Goal: Task Accomplishment & Management: Manage account settings

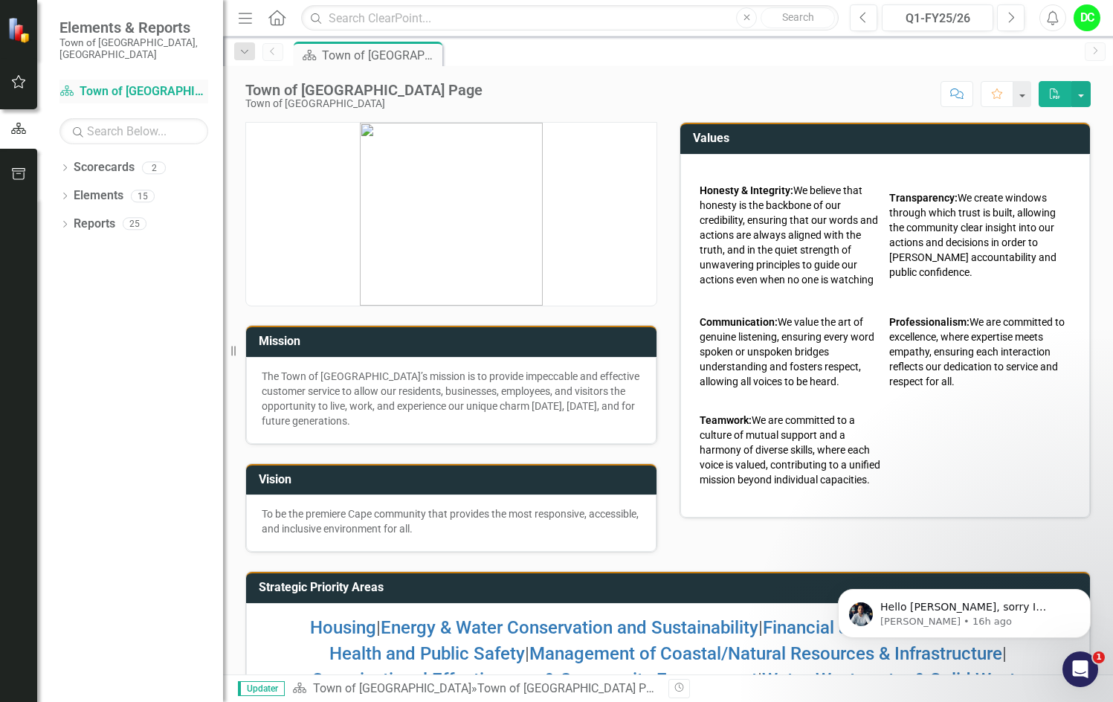
click at [124, 83] on link "Scorecard Town of [GEOGRAPHIC_DATA]" at bounding box center [133, 91] width 149 height 17
click at [62, 165] on icon "Dropdown" at bounding box center [64, 169] width 10 height 8
click at [152, 187] on link "Town of [GEOGRAPHIC_DATA]" at bounding box center [152, 195] width 141 height 17
click at [73, 192] on icon at bounding box center [73, 195] width 4 height 7
click at [165, 216] on link "Law Department" at bounding box center [160, 224] width 126 height 17
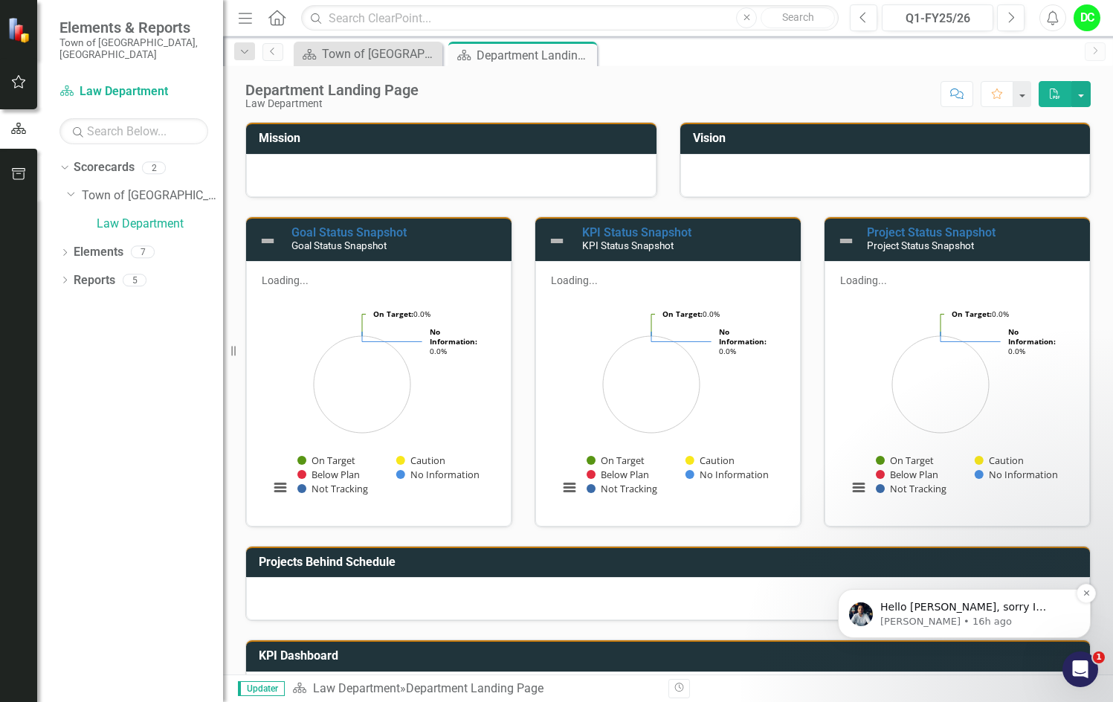
click at [1022, 613] on span "Hello [PERSON_NAME], sorry I stepped out on this. We stayed at creating the Goa…" at bounding box center [975, 651] width 191 height 100
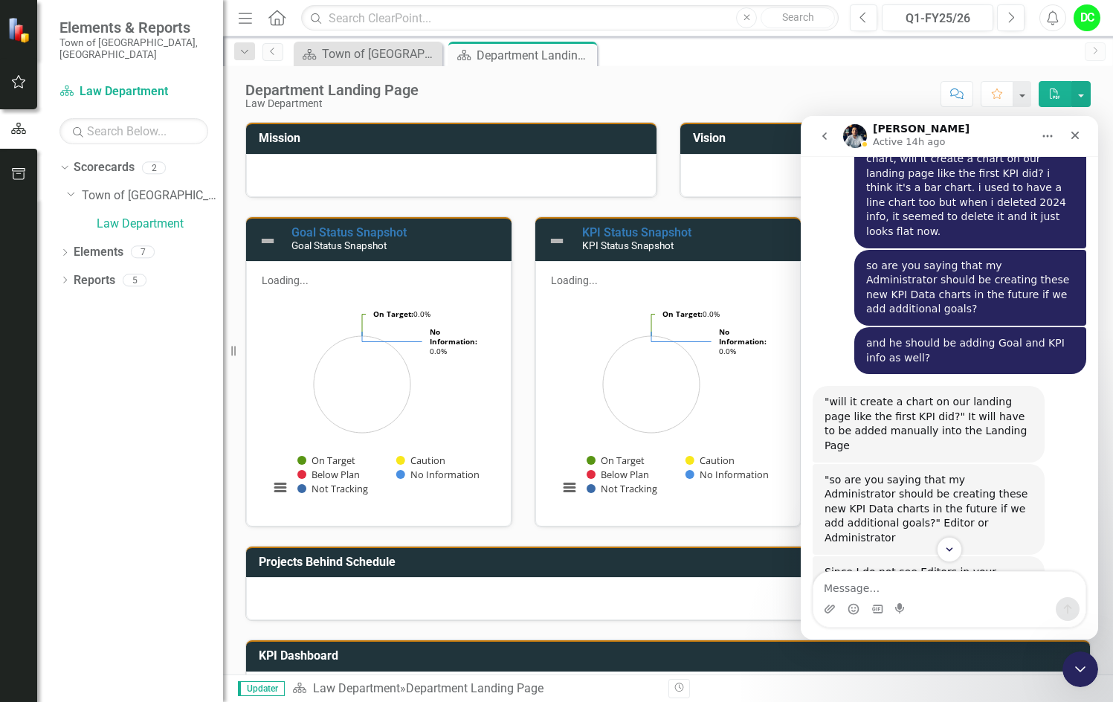
scroll to position [9702, 0]
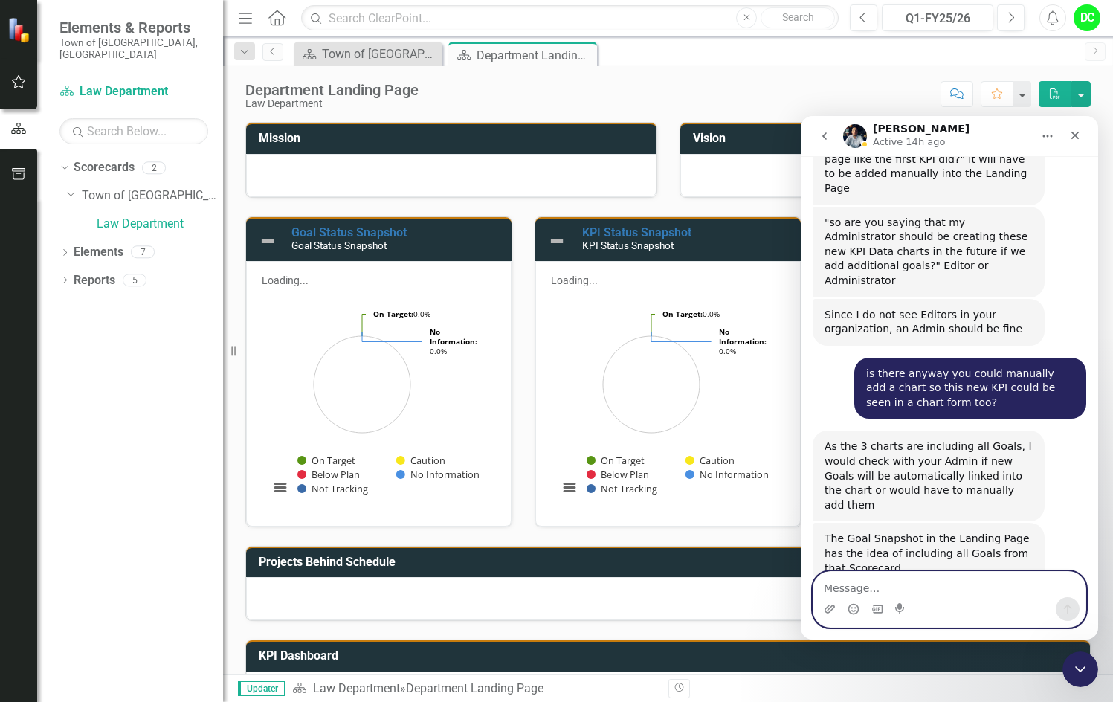
click at [844, 584] on textarea "Message…" at bounding box center [949, 584] width 272 height 25
click at [1078, 139] on icon "Close" at bounding box center [1075, 136] width 8 height 8
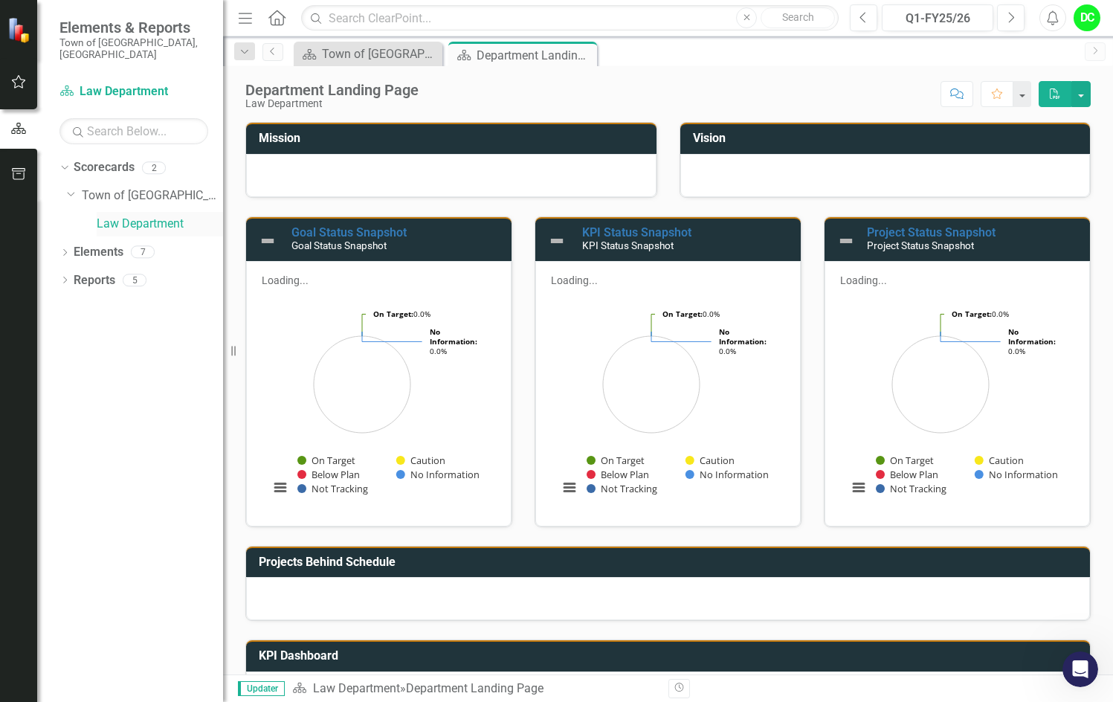
click at [158, 217] on link "Law Department" at bounding box center [160, 224] width 126 height 17
click at [161, 216] on link "Law Department" at bounding box center [160, 224] width 126 height 17
click at [65, 250] on icon "Dropdown" at bounding box center [64, 254] width 10 height 8
click at [71, 277] on icon "Dropdown" at bounding box center [72, 281] width 10 height 8
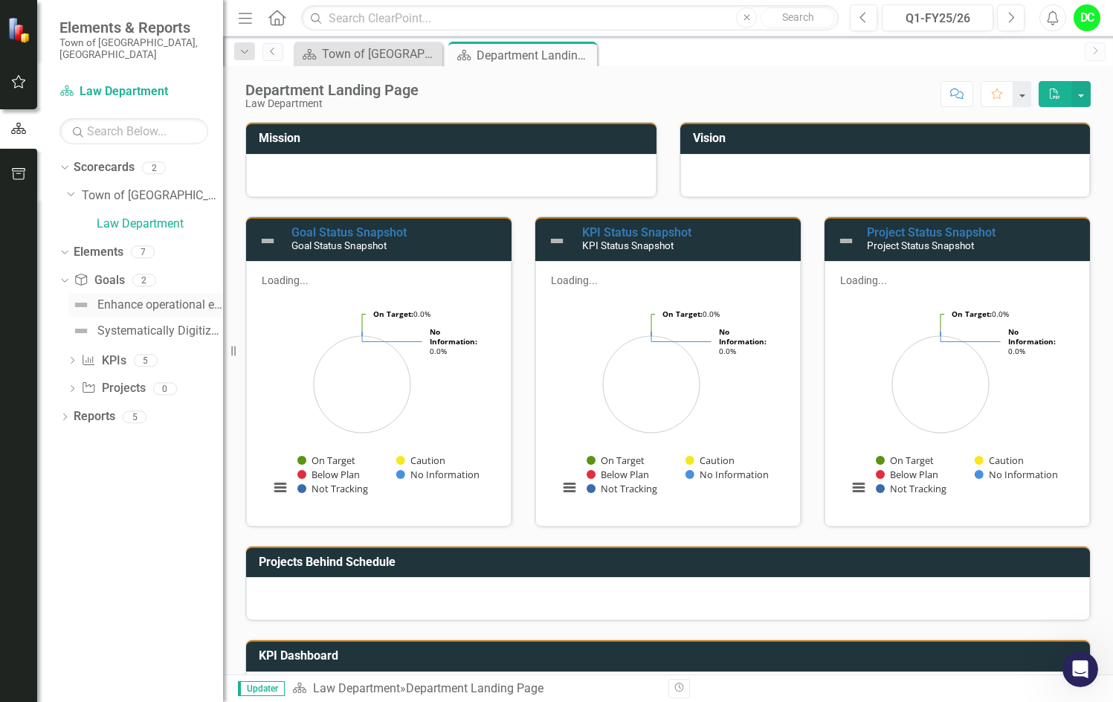
click at [192, 298] on div "Enhance operational effectiveness and efficiency." at bounding box center [160, 304] width 126 height 13
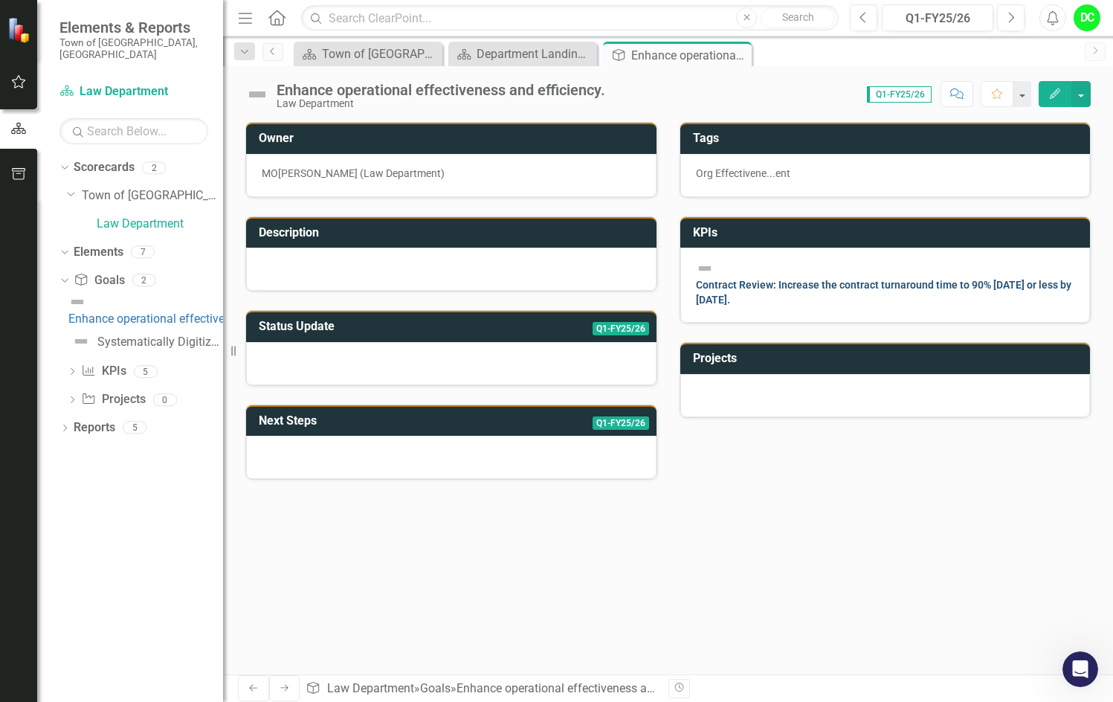
click at [887, 287] on link "Contract Review: Increase the contract turnaround time to 90% [DATE] or less by…" at bounding box center [884, 292] width 376 height 27
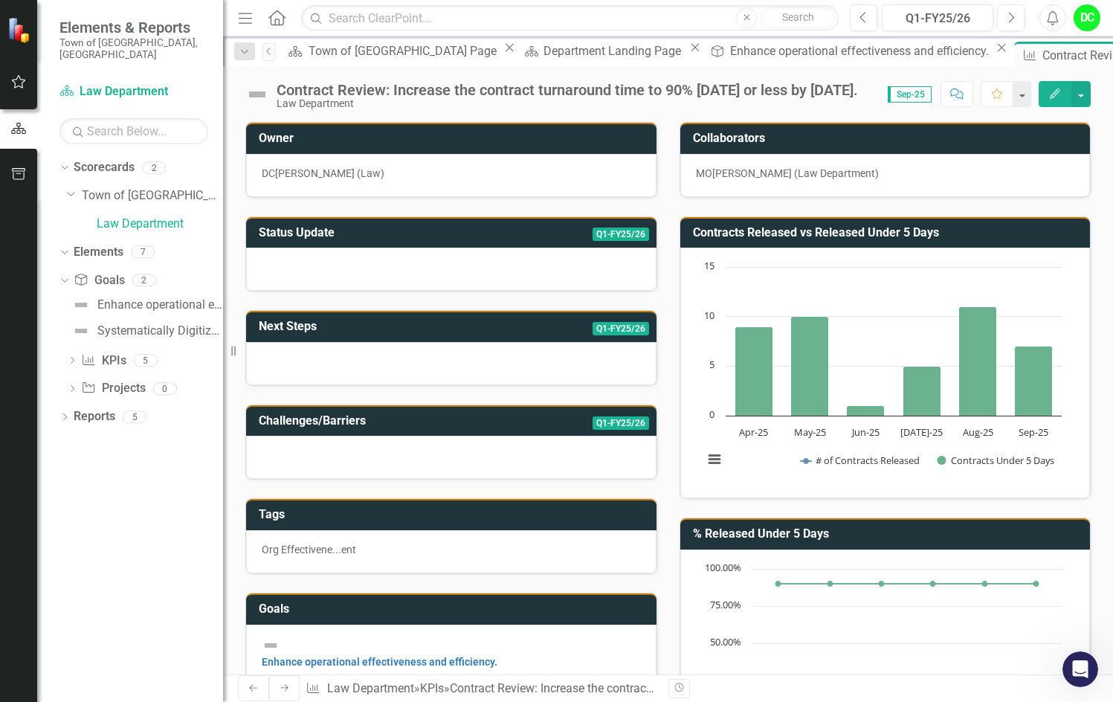
scroll to position [223, 0]
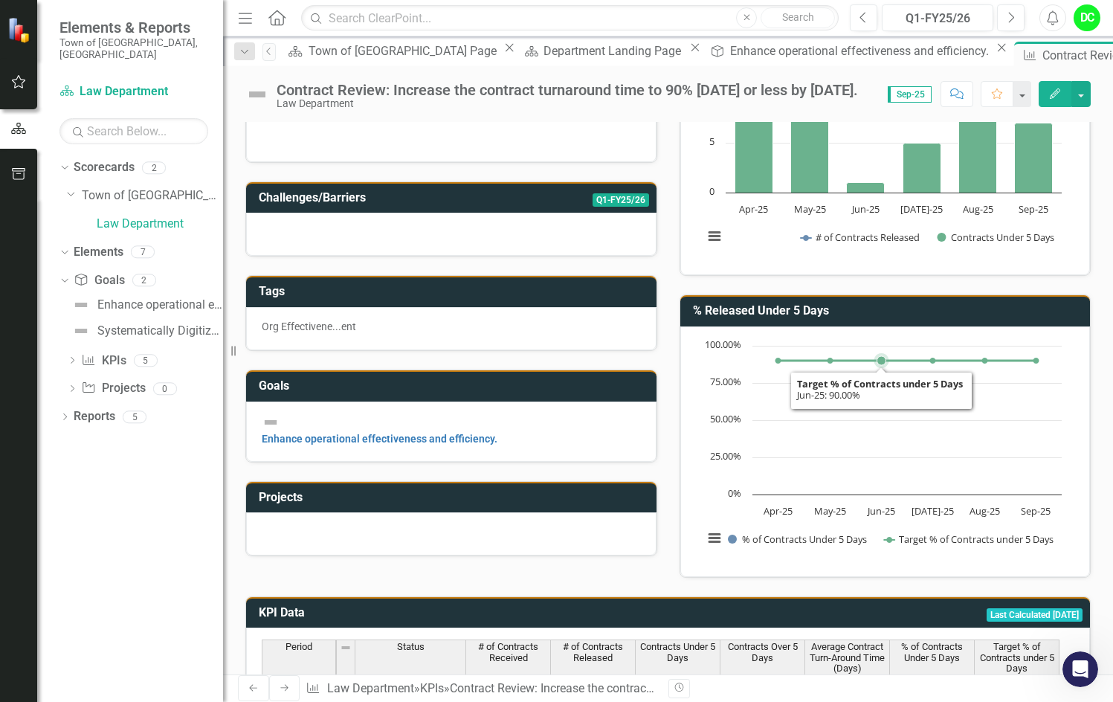
click at [863, 451] on rect "Interactive chart" at bounding box center [882, 449] width 373 height 223
click at [169, 324] on div "Systematically Digitize All Office Files" at bounding box center [160, 330] width 126 height 13
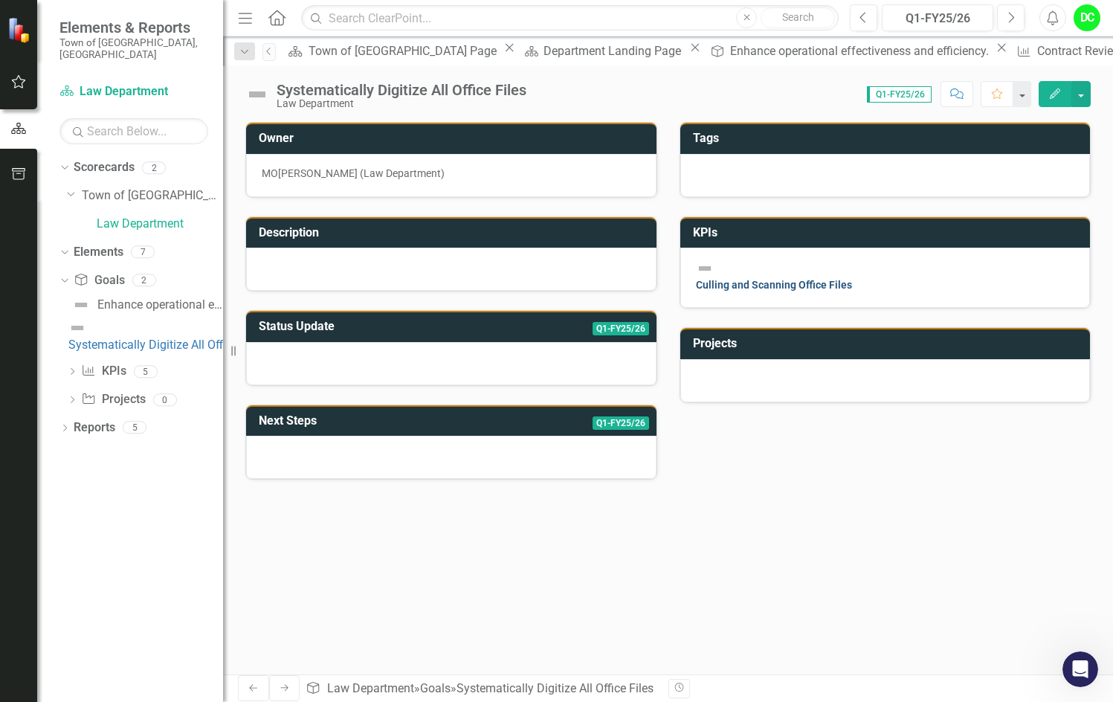
click at [852, 279] on link "Culling and Scanning Office Files" at bounding box center [774, 285] width 156 height 12
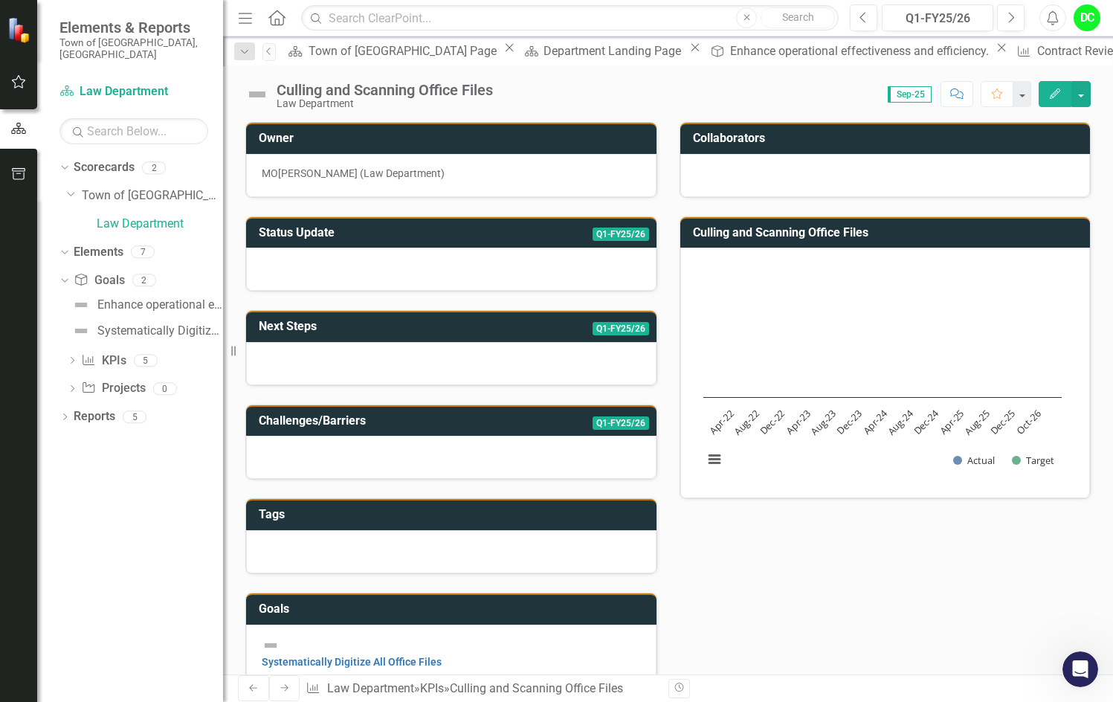
click at [841, 379] on rect "Interactive chart" at bounding box center [882, 371] width 373 height 223
click at [1076, 671] on icon "Open Intercom Messenger" at bounding box center [1078, 667] width 25 height 25
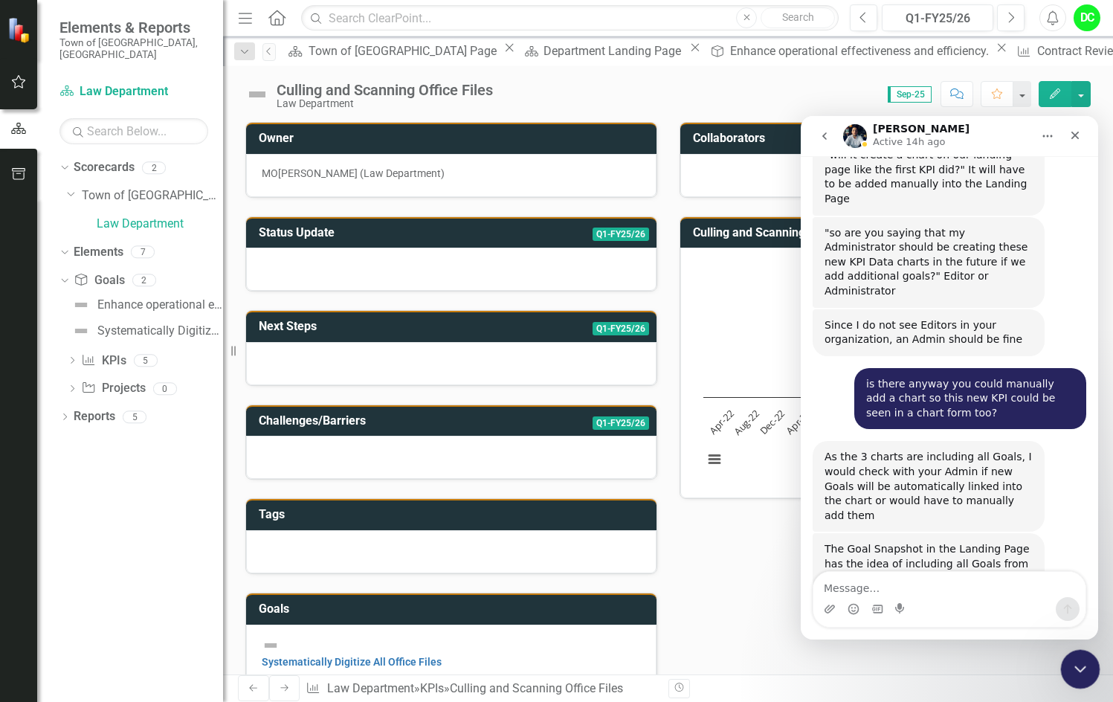
scroll to position [9702, 0]
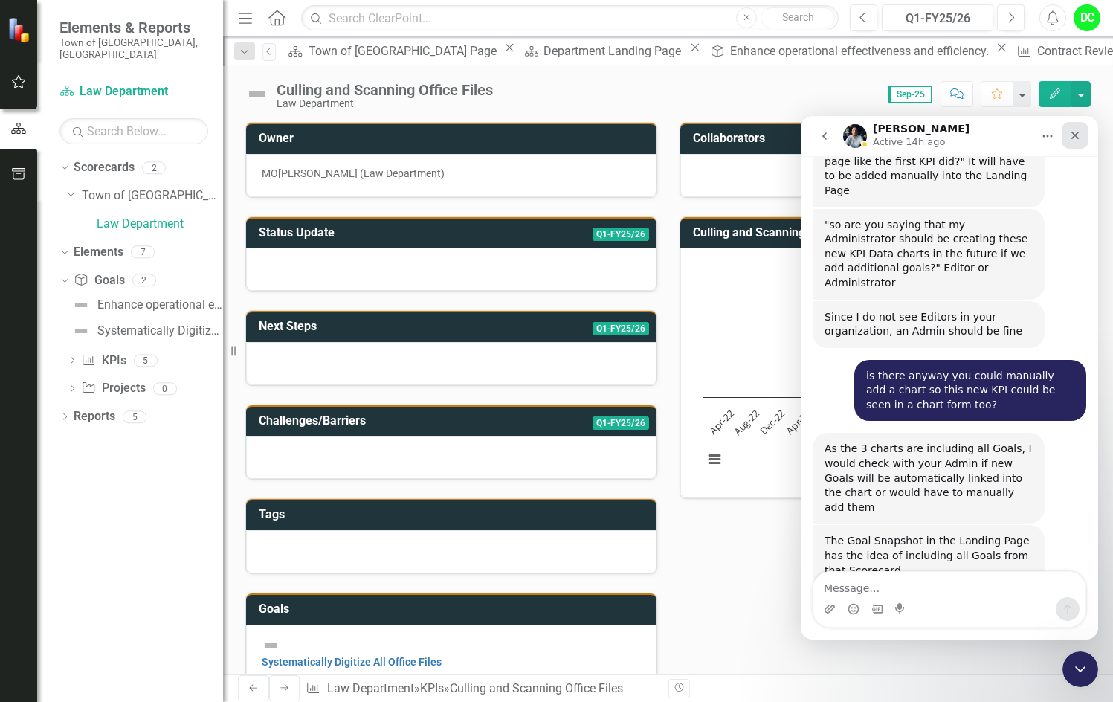
click at [1079, 136] on icon "Close" at bounding box center [1075, 135] width 12 height 12
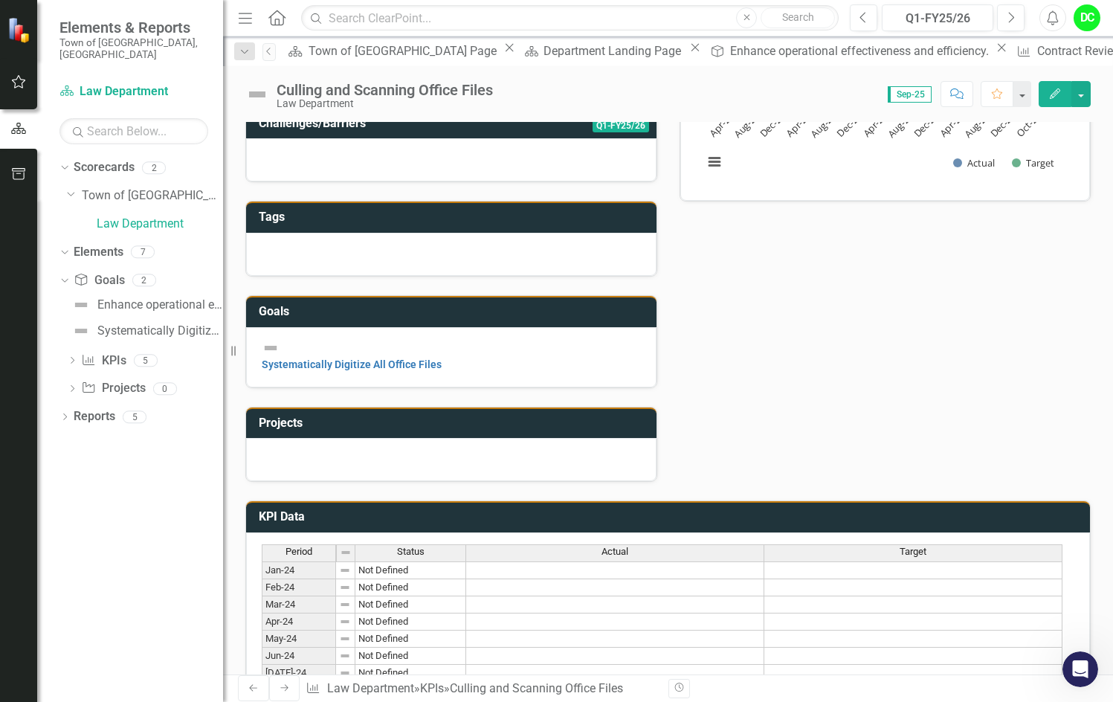
scroll to position [669, 0]
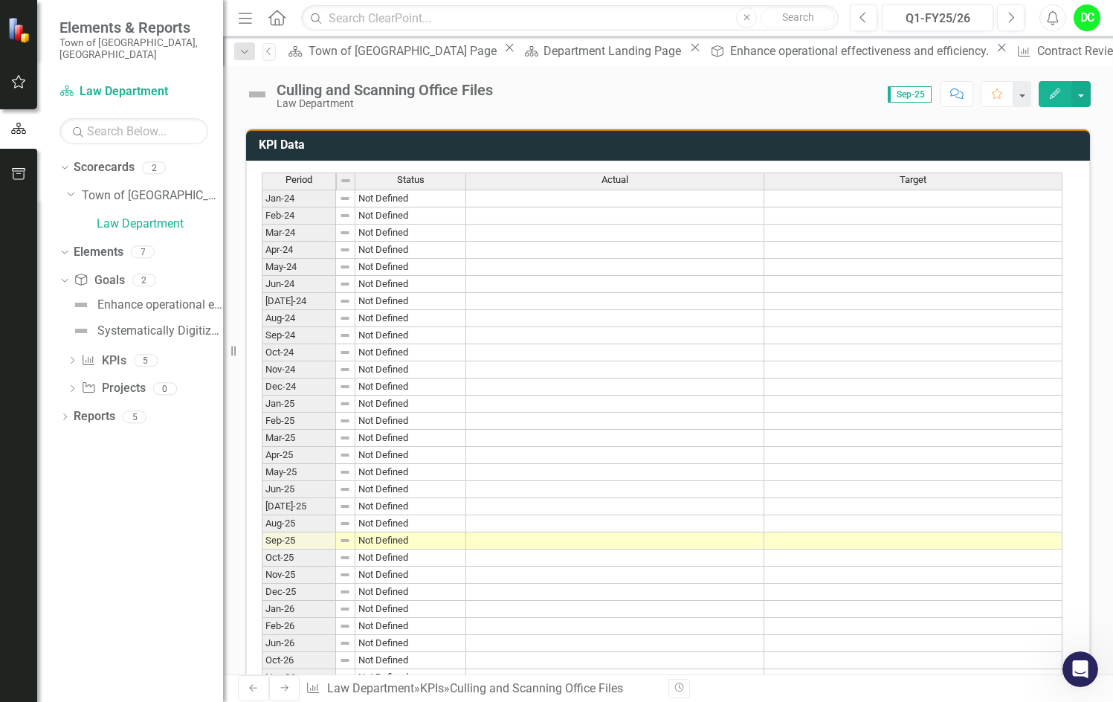
click at [549, 413] on td at bounding box center [615, 404] width 298 height 17
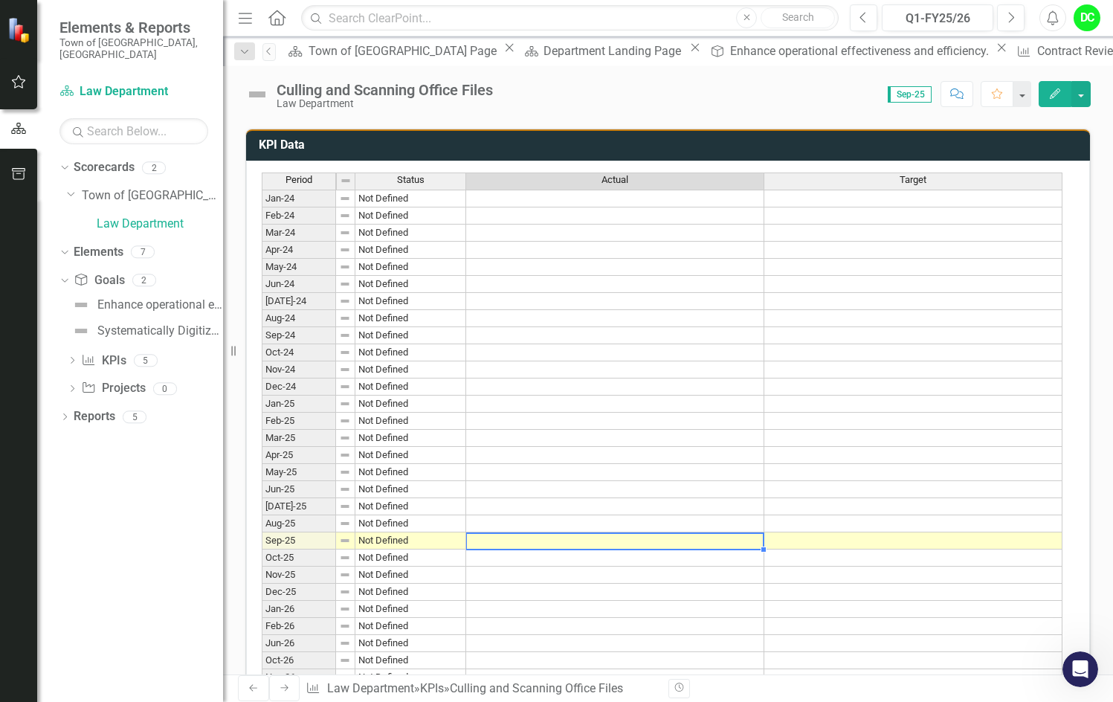
click at [627, 549] on td at bounding box center [615, 540] width 298 height 17
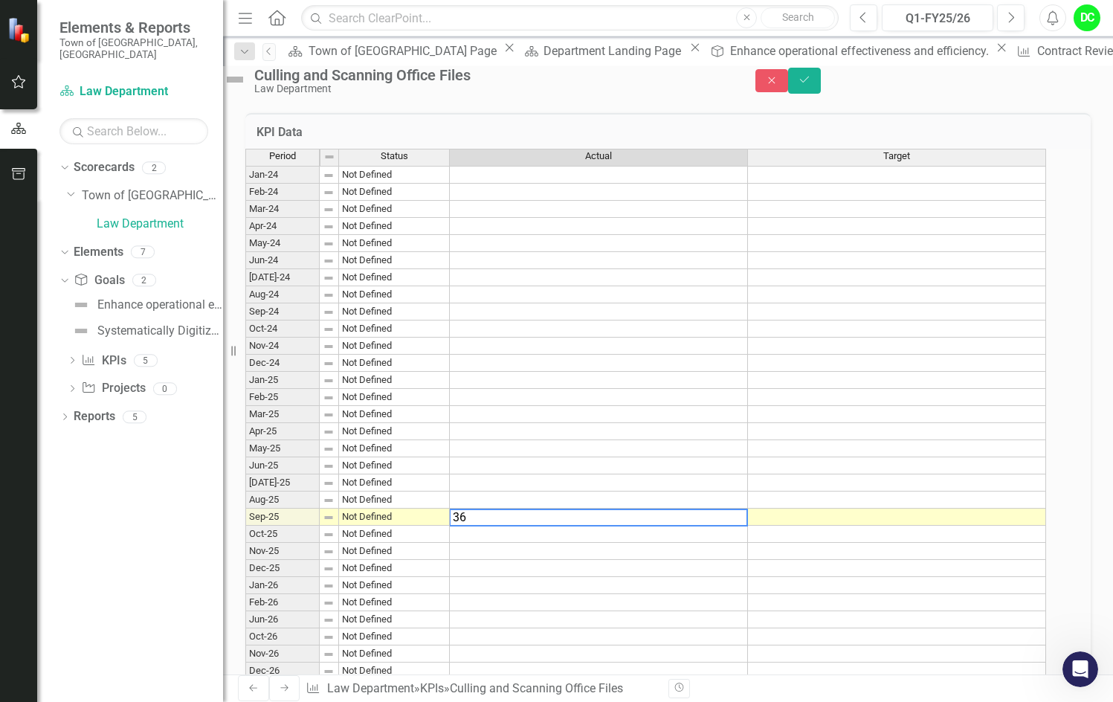
type textarea "365"
click at [750, 526] on td "365.00%" at bounding box center [600, 517] width 300 height 17
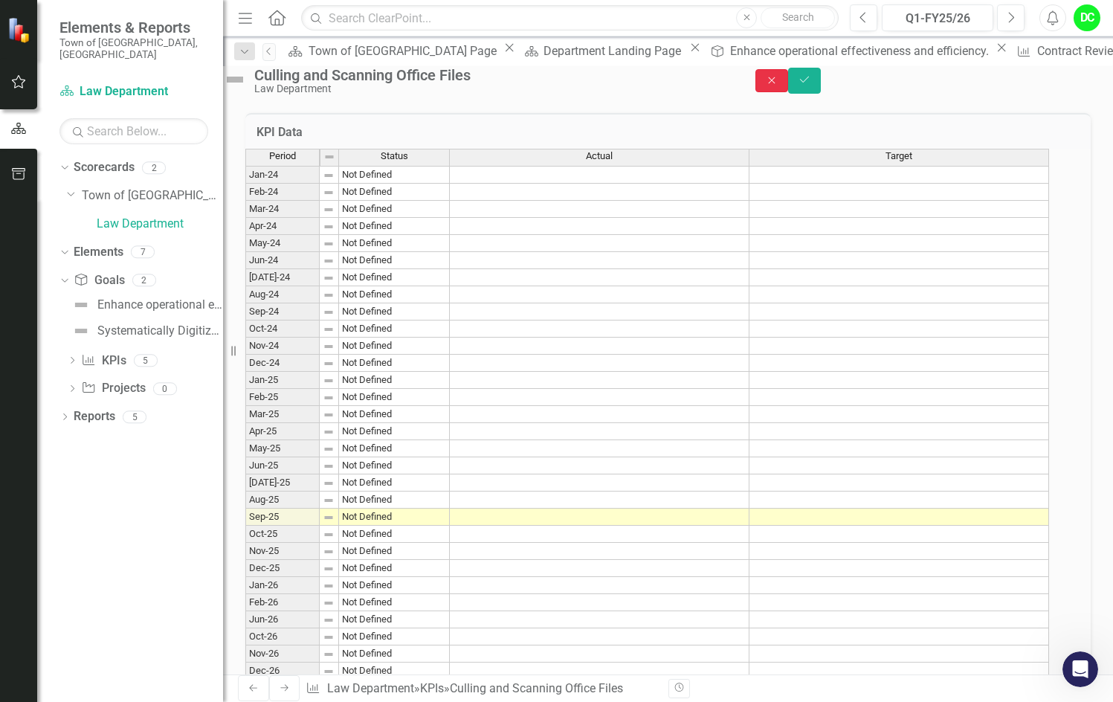
click at [779, 86] on icon "Close" at bounding box center [771, 80] width 13 height 10
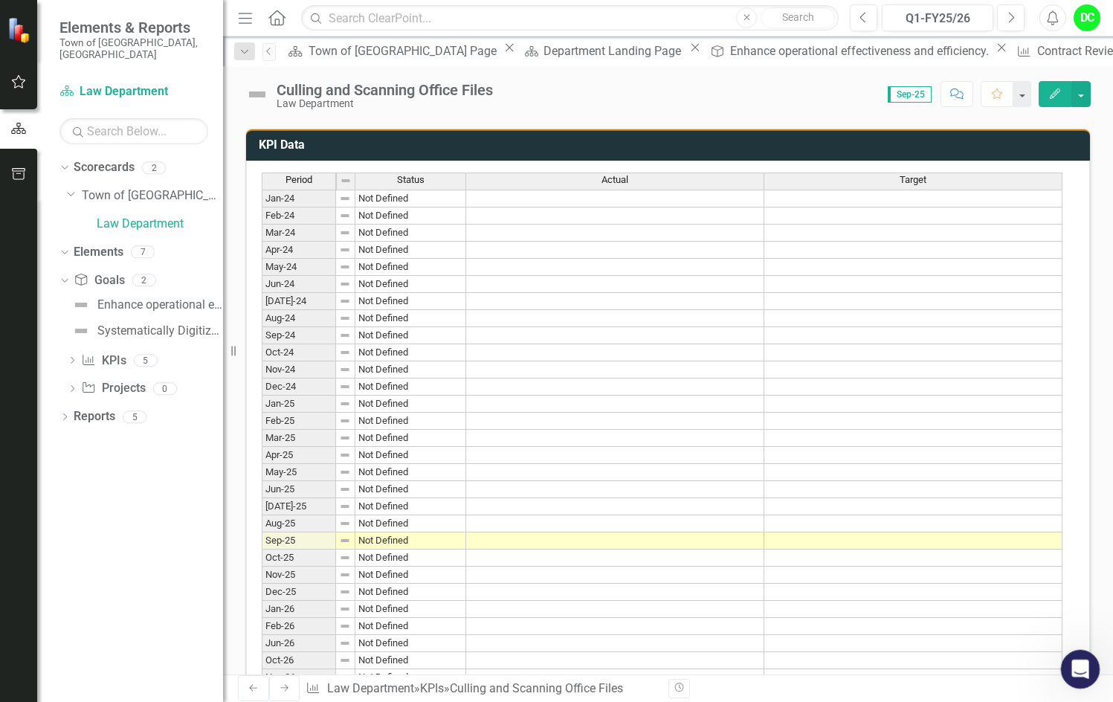
click at [1073, 668] on icon "Open Intercom Messenger" at bounding box center [1078, 667] width 25 height 25
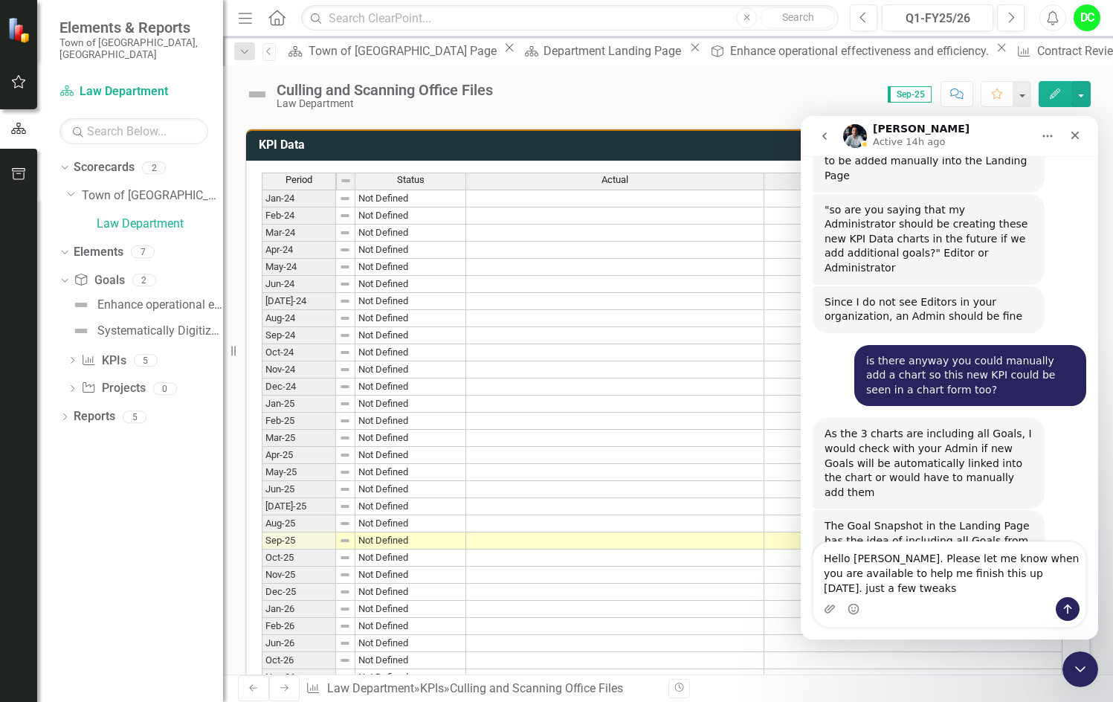
scroll to position [9732, 0]
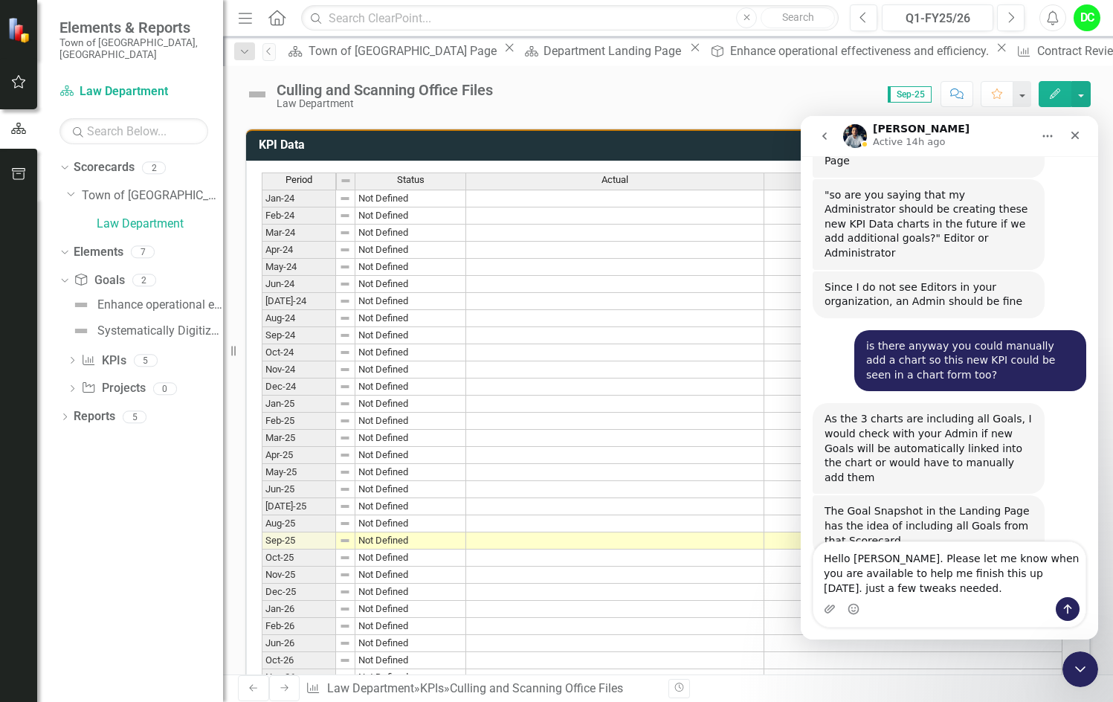
type textarea "Hello [PERSON_NAME]. Please let me know when you are available to help me finis…"
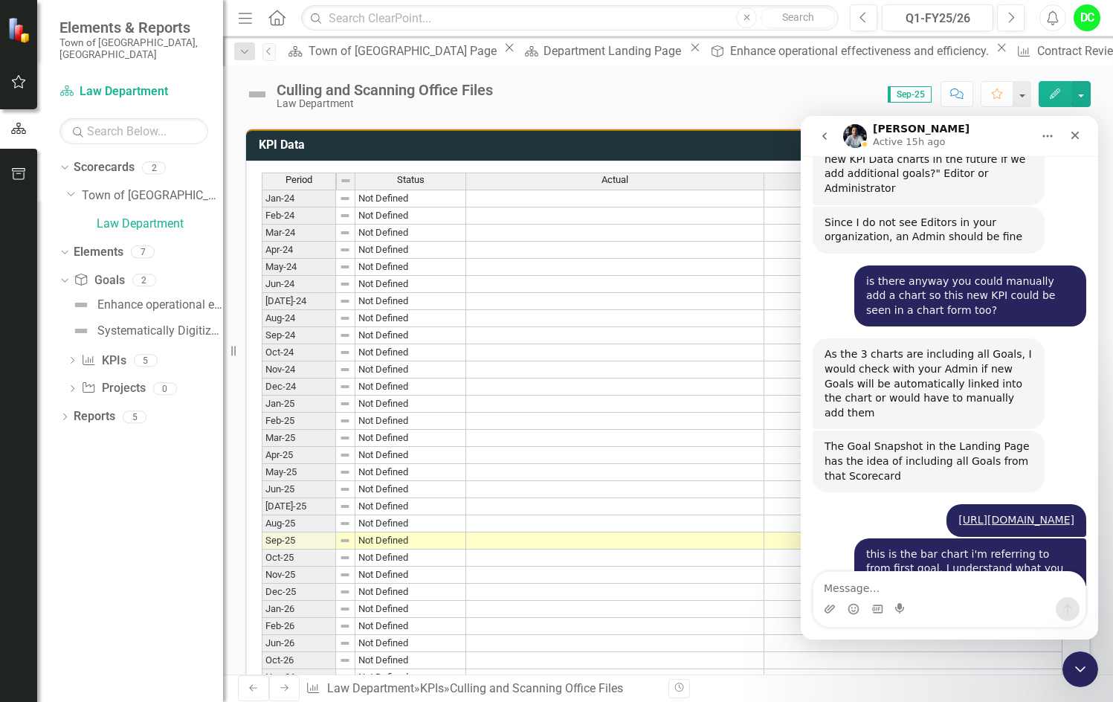
scroll to position [9796, 0]
